Goal: Task Accomplishment & Management: Manage account settings

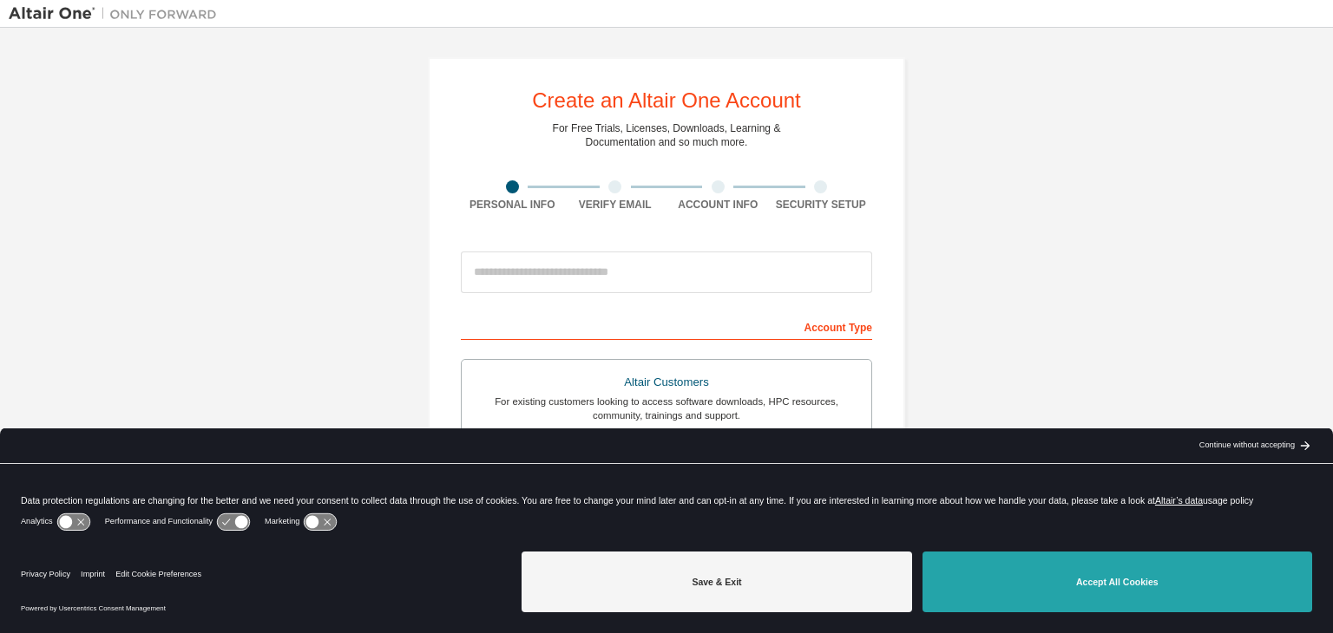
click at [1127, 587] on button "Accept All Cookies" at bounding box center [1117, 582] width 390 height 61
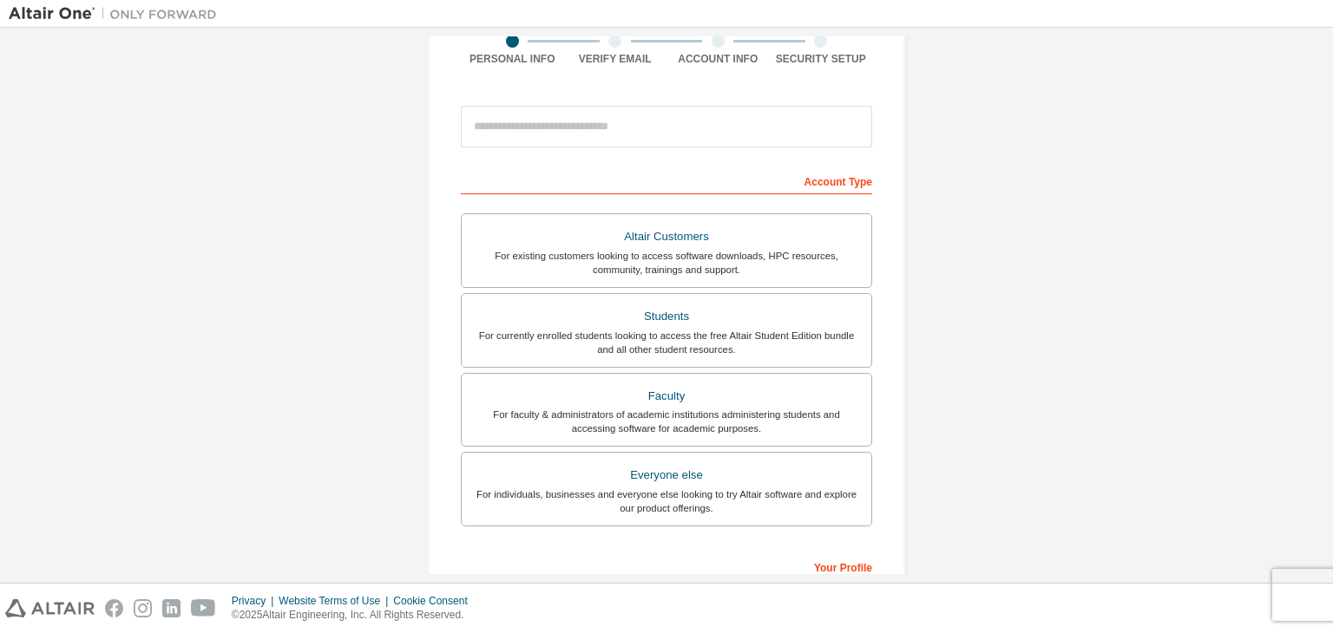
scroll to position [149, 0]
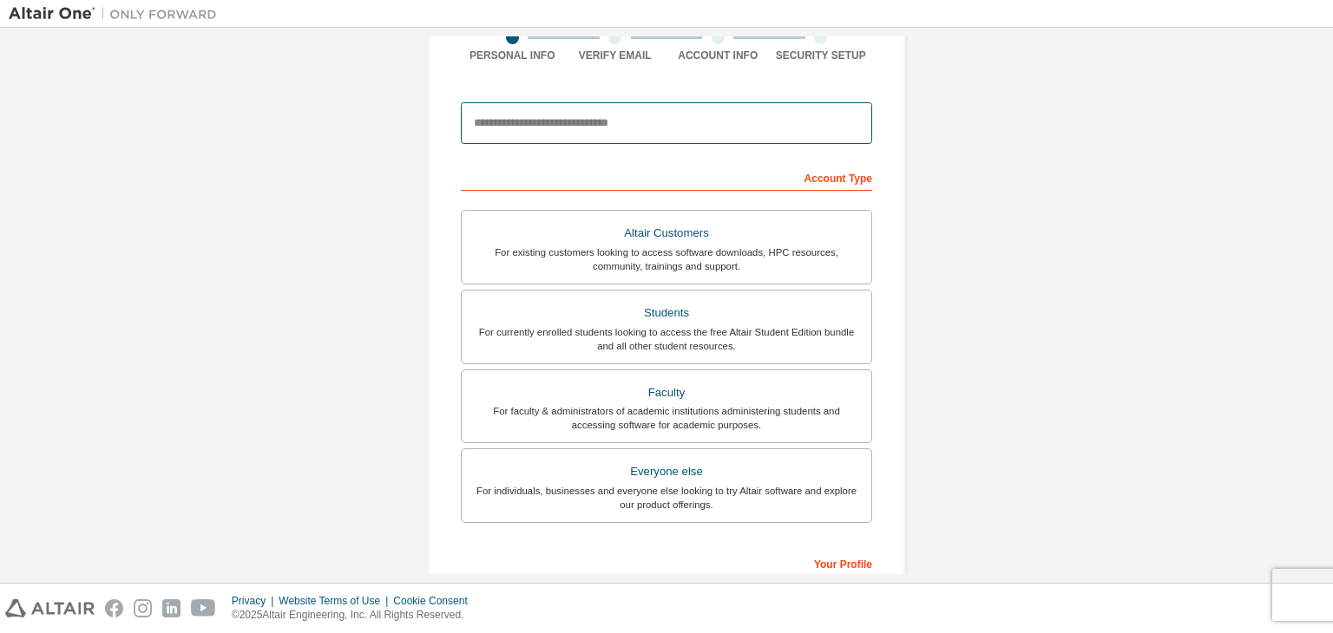
click at [547, 119] on input "email" at bounding box center [666, 123] width 411 height 42
type input "**********"
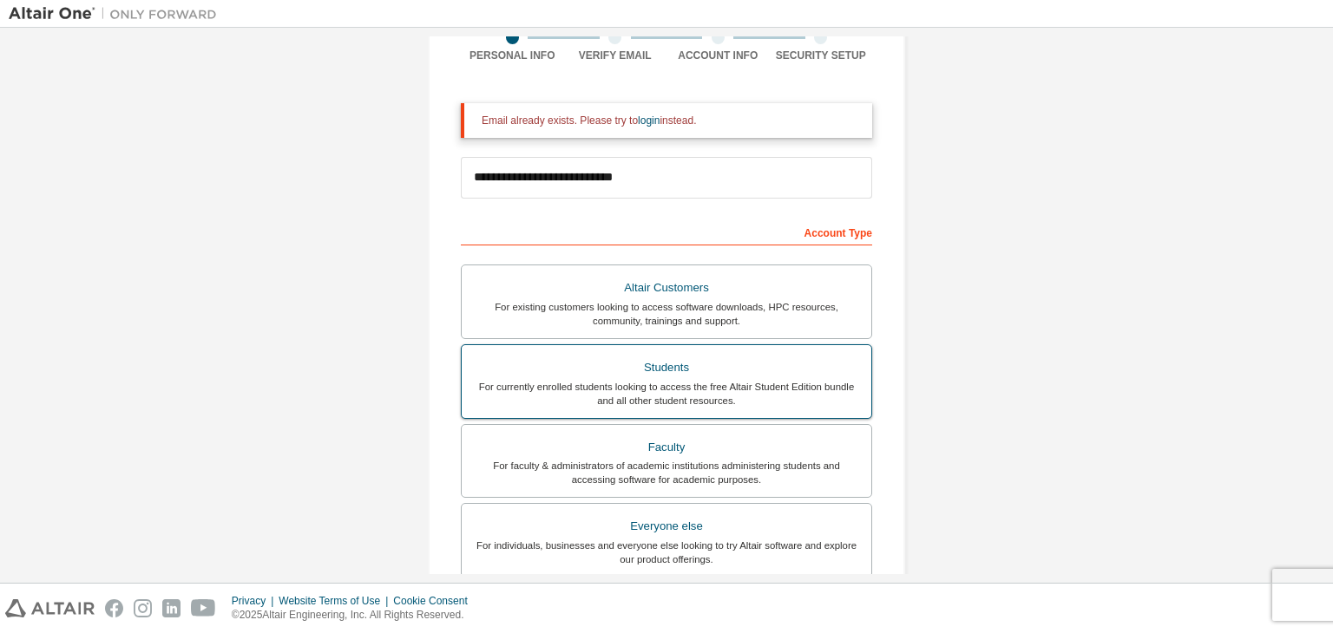
click at [612, 351] on label "Students For currently enrolled students looking to access the free Altair Stud…" at bounding box center [666, 381] width 411 height 75
click at [638, 118] on link "login" at bounding box center [649, 121] width 22 height 12
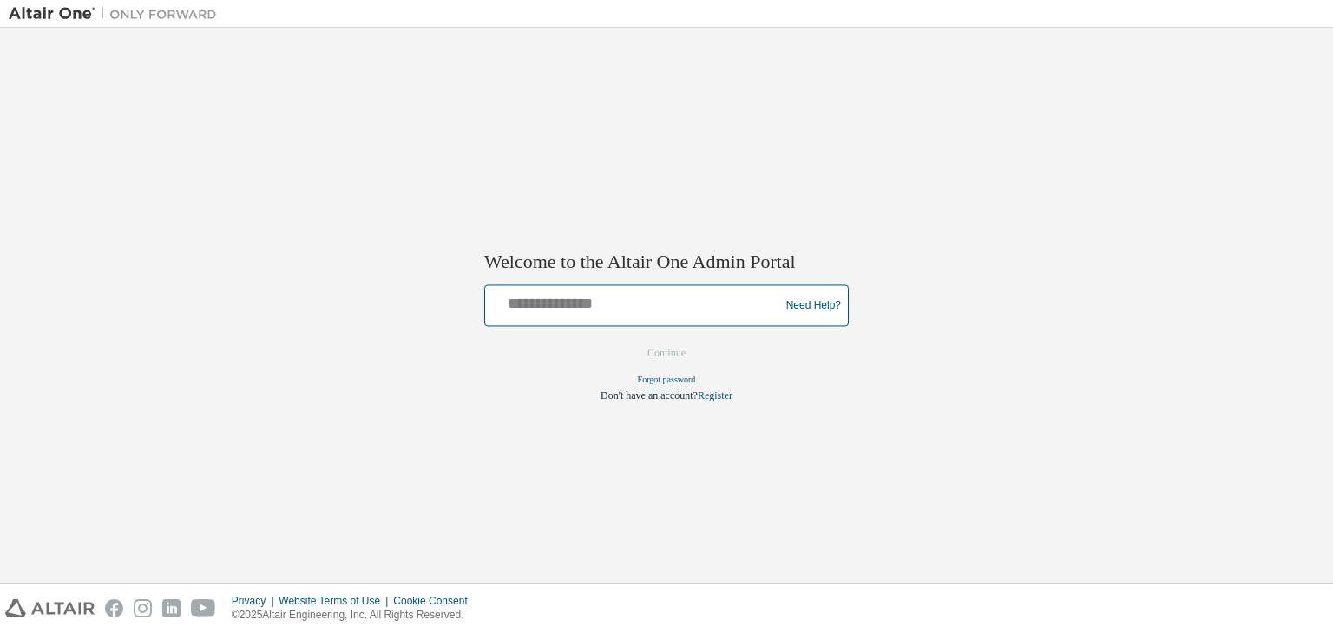
click at [600, 306] on input "text" at bounding box center [634, 302] width 285 height 25
type input "**********"
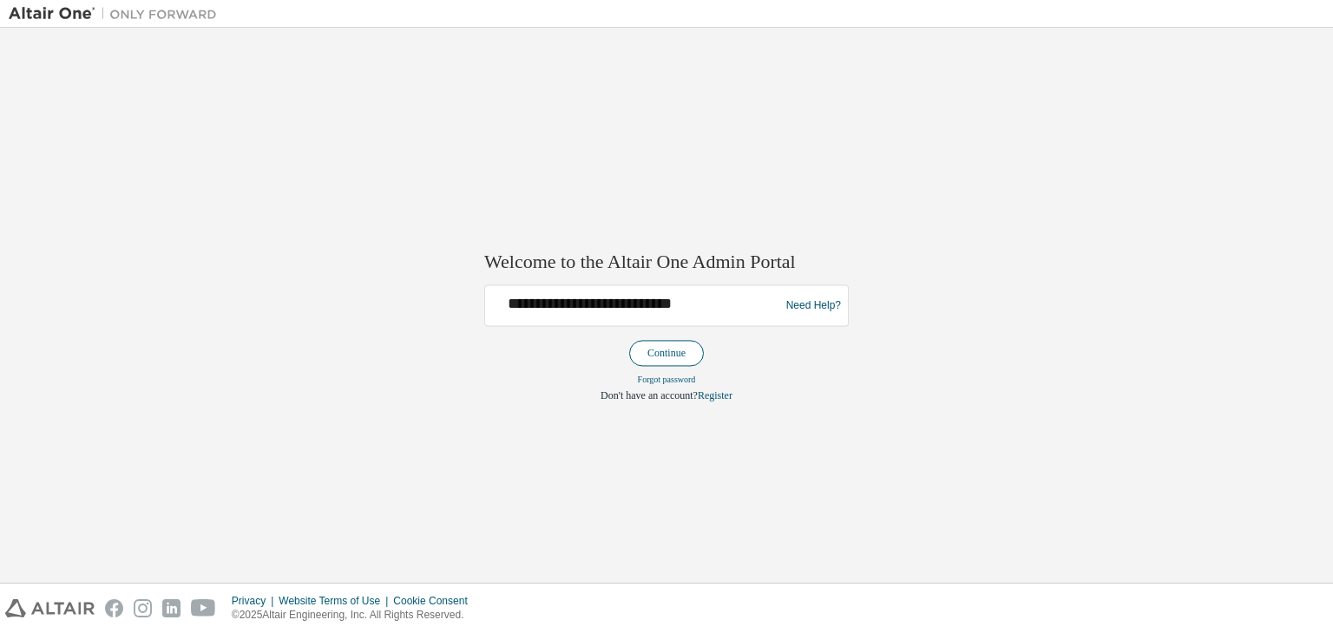
click at [656, 341] on button "Continue" at bounding box center [666, 354] width 75 height 26
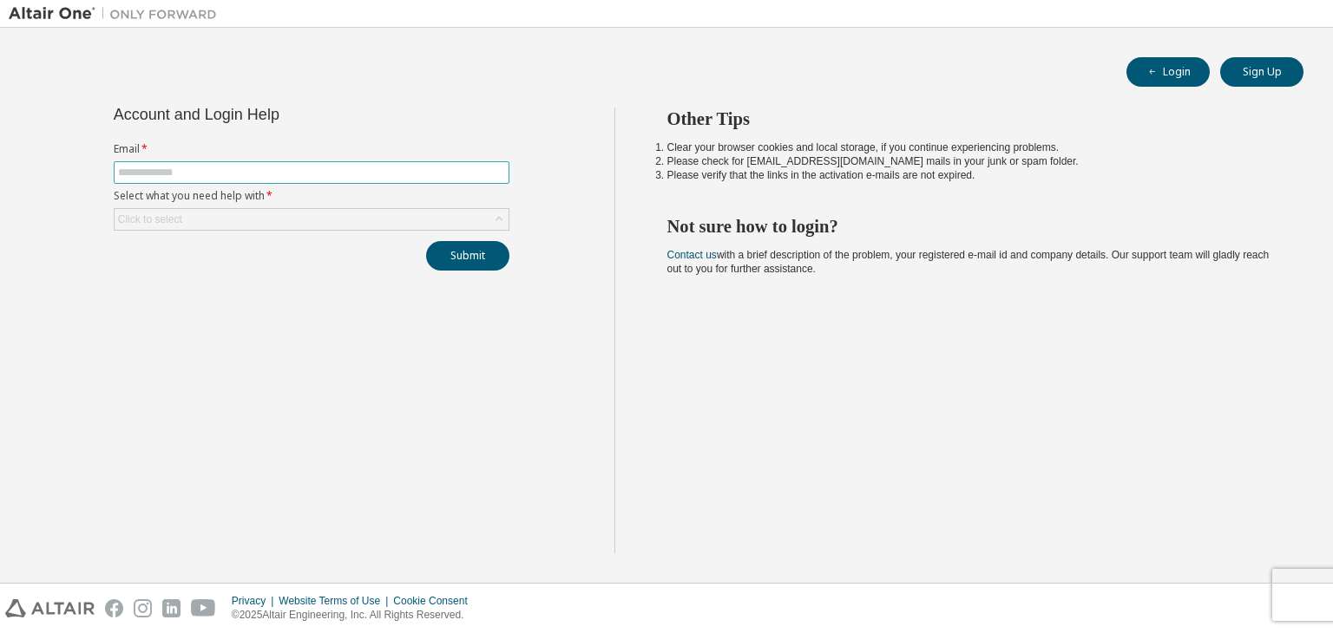
click at [416, 162] on span at bounding box center [312, 172] width 396 height 23
click at [416, 174] on input "text" at bounding box center [311, 173] width 387 height 14
type input "**********"
click at [338, 216] on div "Click to select" at bounding box center [312, 219] width 394 height 21
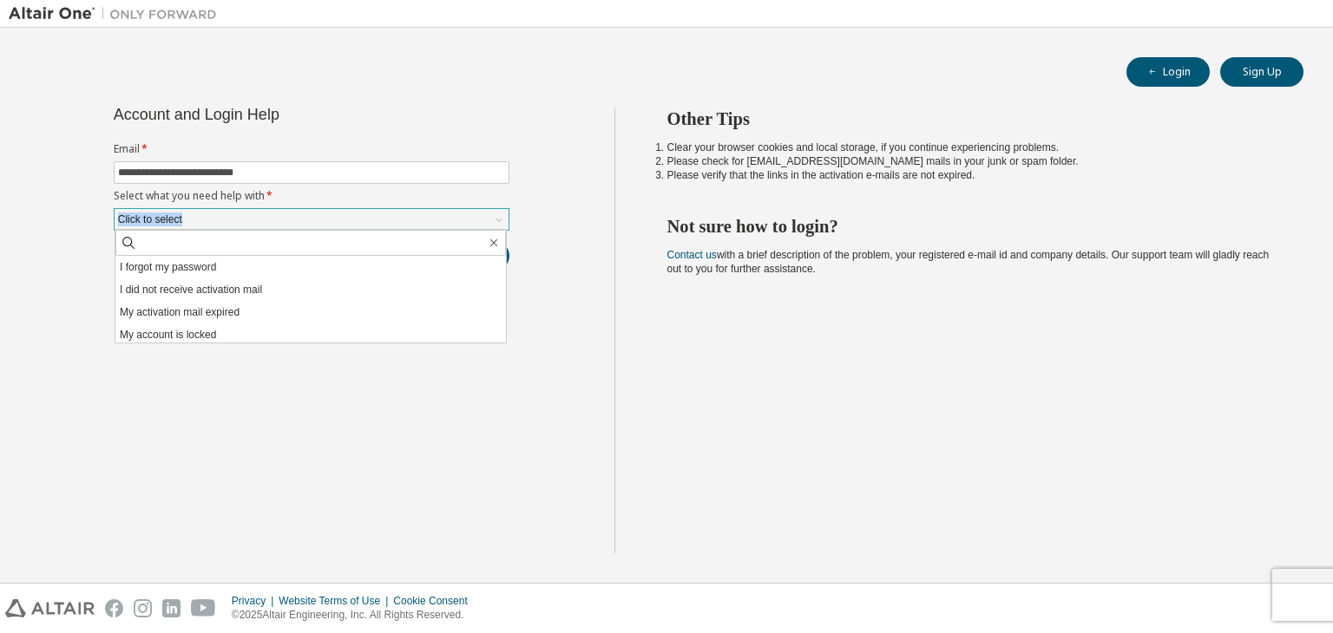
click at [338, 216] on div "Click to select" at bounding box center [312, 219] width 394 height 21
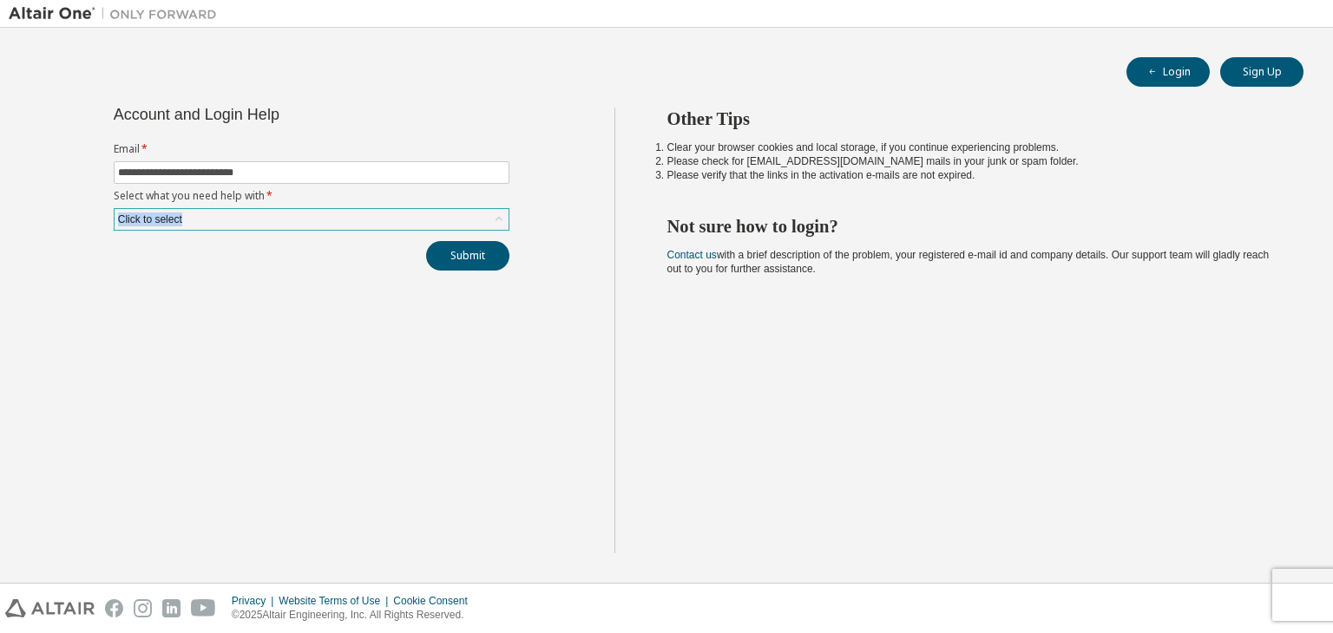
click at [338, 216] on div "Click to select" at bounding box center [312, 219] width 394 height 21
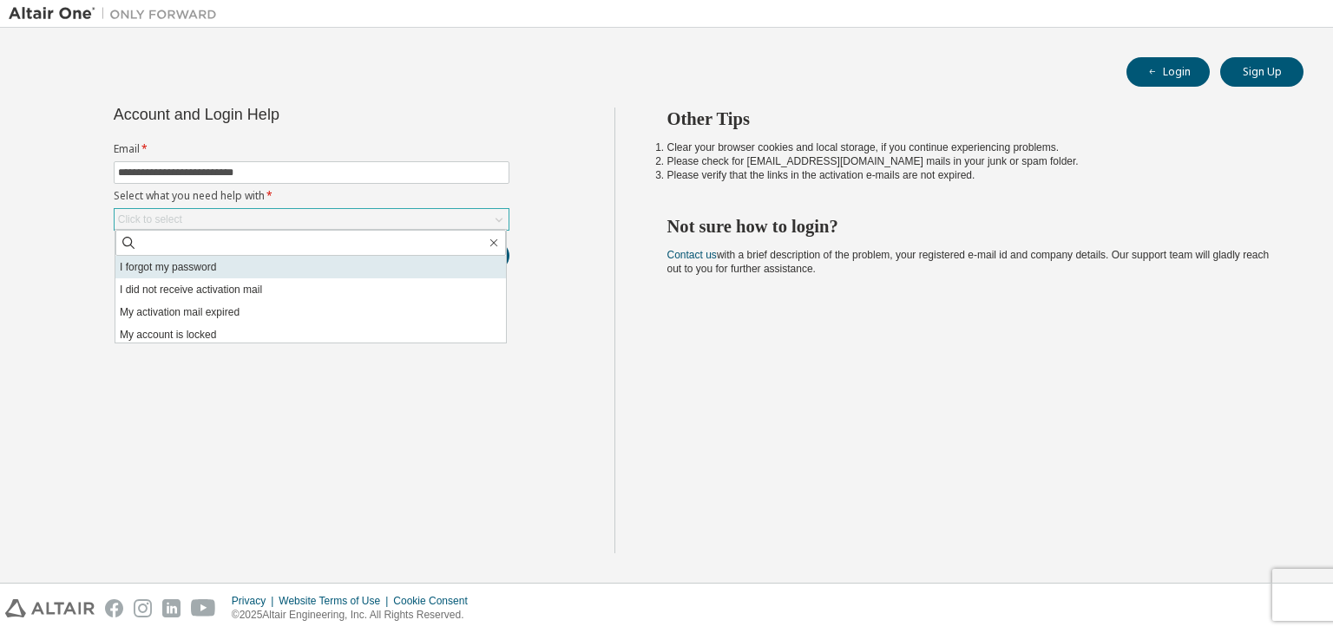
click at [318, 268] on li "I forgot my password" at bounding box center [310, 267] width 390 height 23
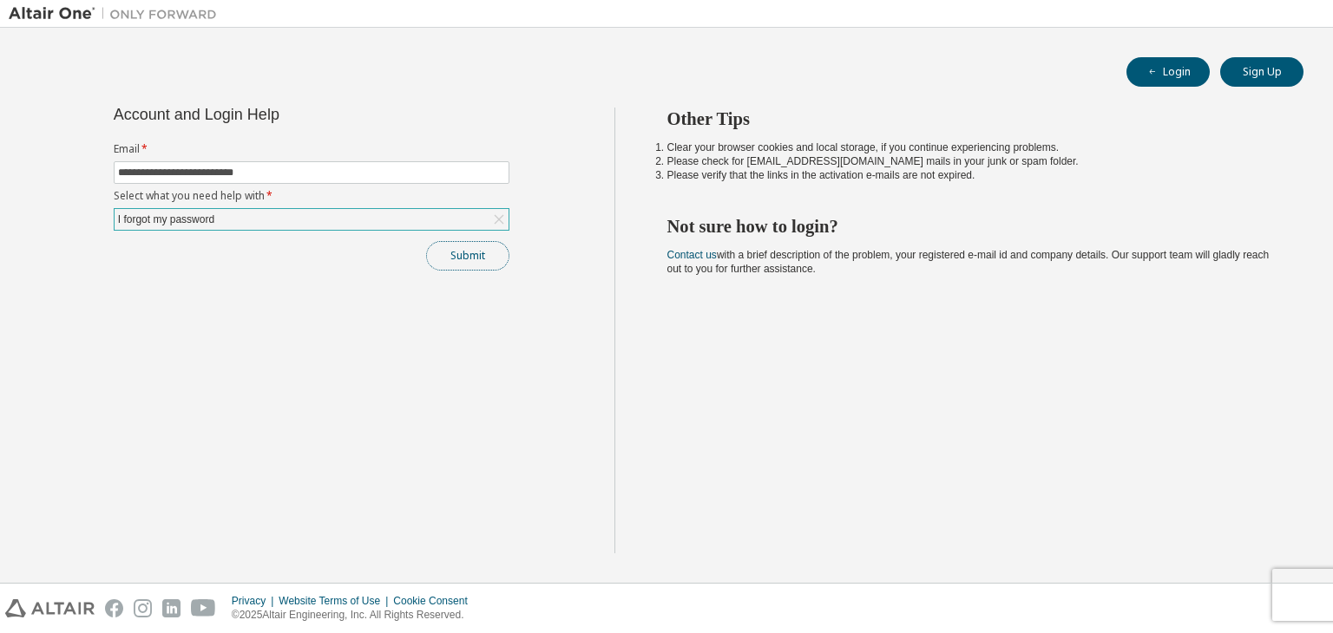
click at [475, 244] on button "Submit" at bounding box center [467, 256] width 83 height 30
